Goal: Answer question/provide support

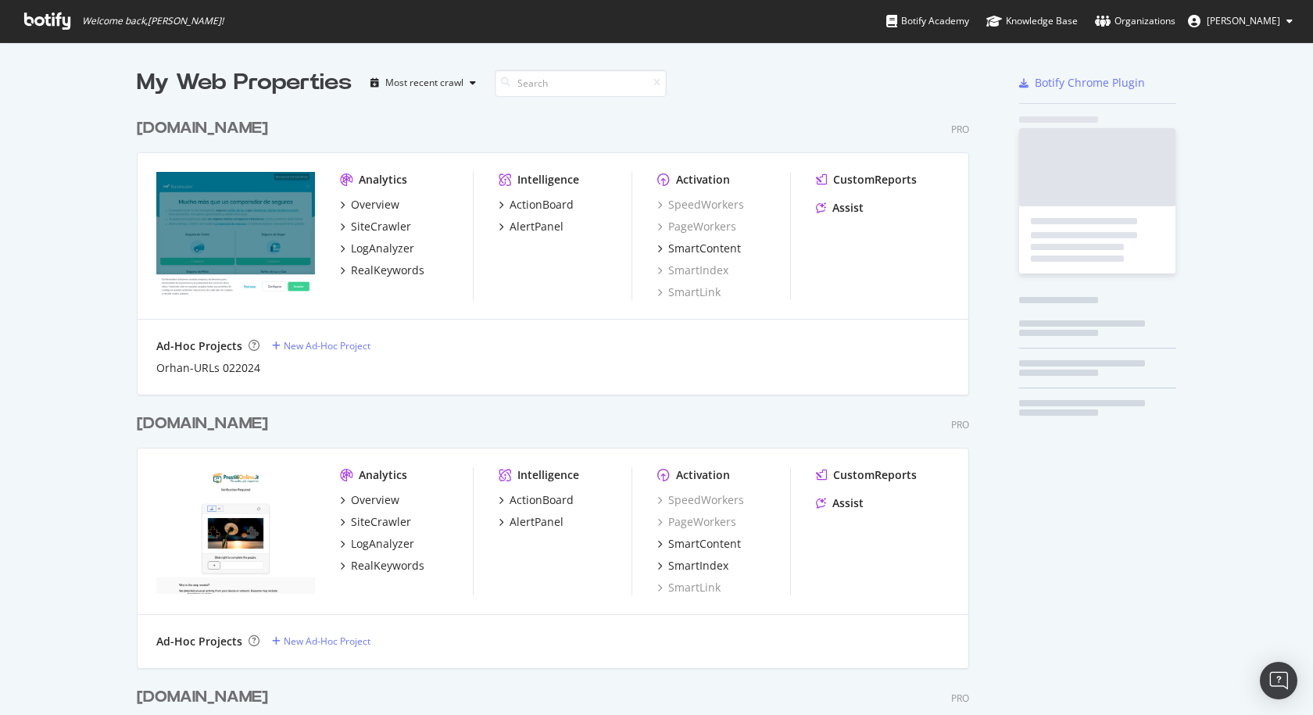
scroll to position [1566, 833]
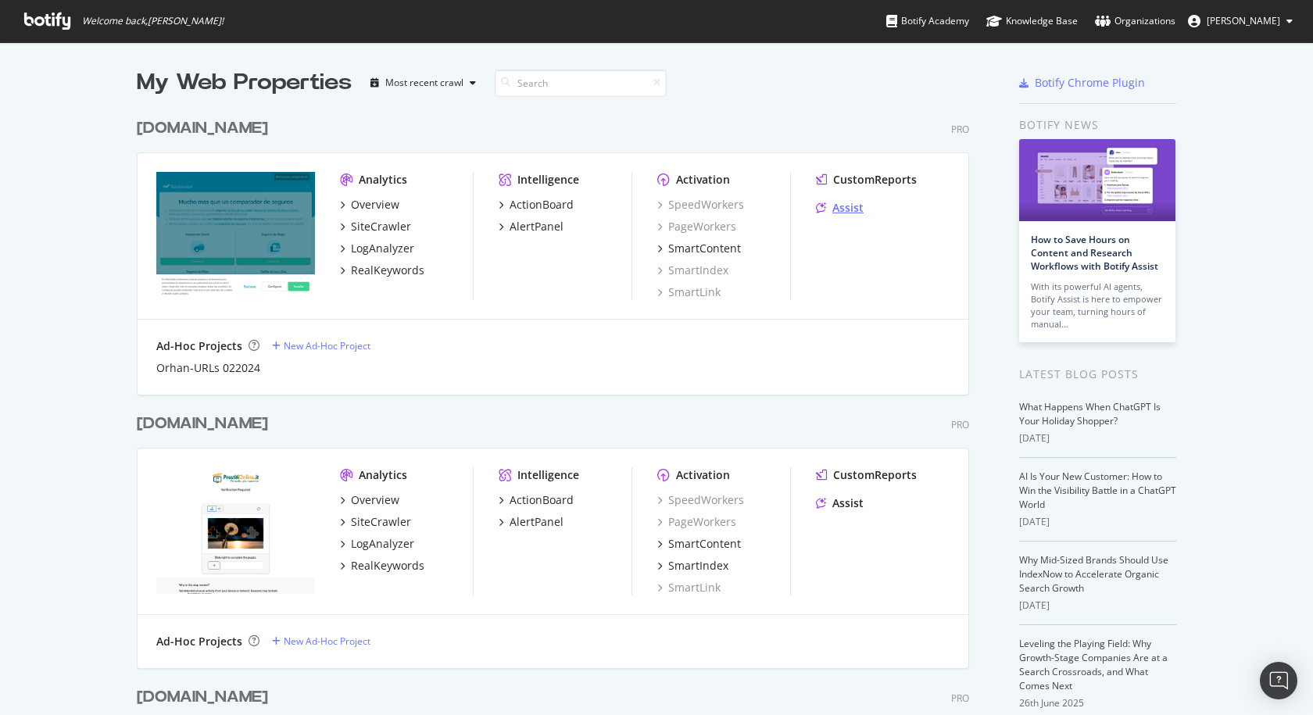
click at [844, 211] on div "Assist" at bounding box center [848, 208] width 31 height 16
